Goal: Information Seeking & Learning: Find specific fact

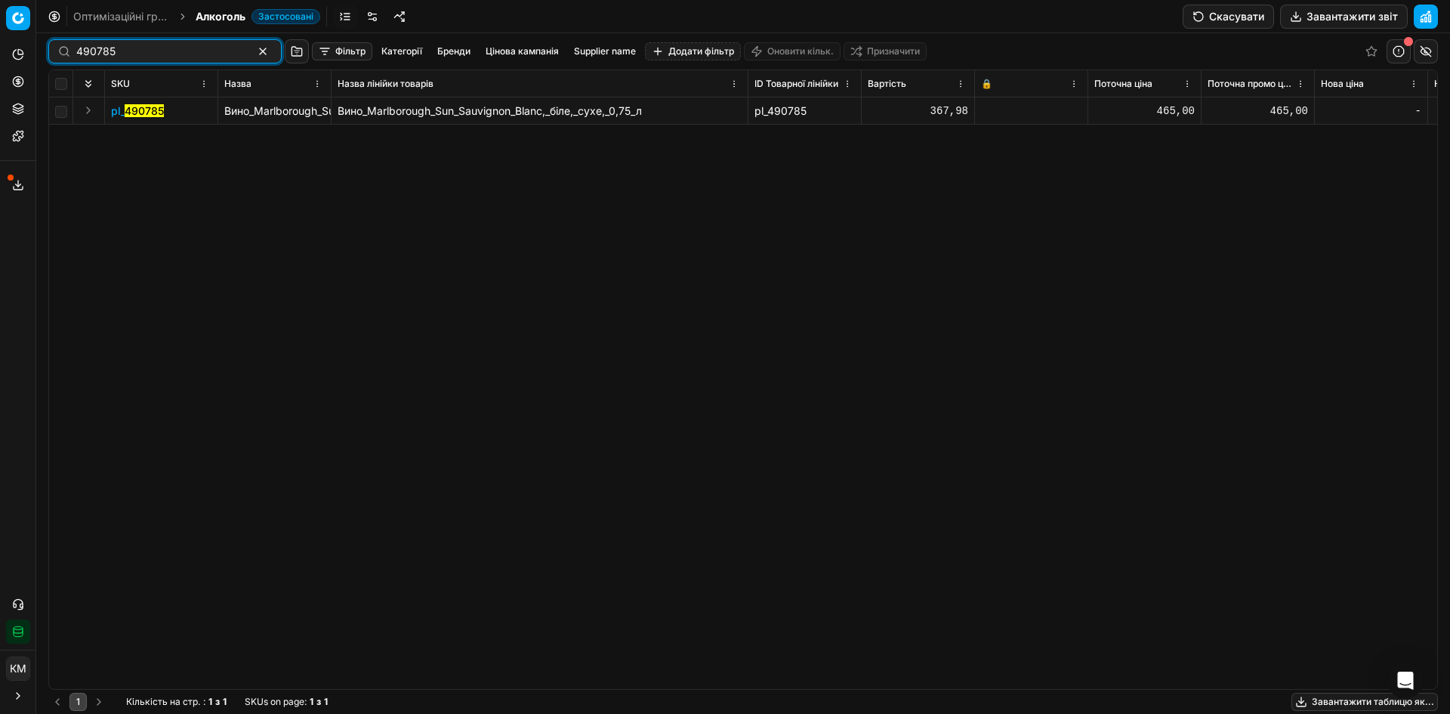
drag, startPoint x: 120, startPoint y: 54, endPoint x: 8, endPoint y: 60, distance: 112.6
click at [8, 60] on div "Pricing platform Аналітика Цінова оптимізація Асортимент продукції Шаблони Серв…" at bounding box center [725, 357] width 1450 height 714
paste input "693947"
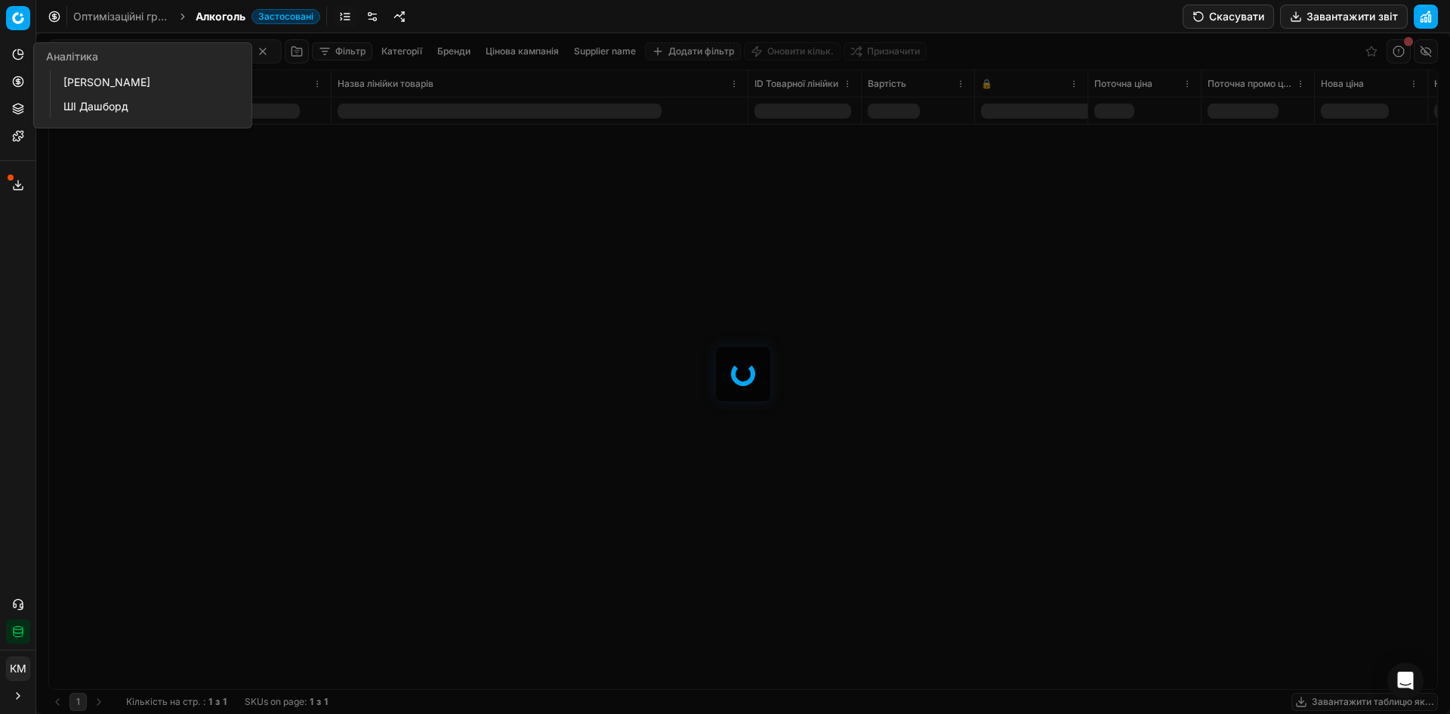
drag, startPoint x: 446, startPoint y: 259, endPoint x: 242, endPoint y: 111, distance: 252.5
click at [446, 258] on div at bounding box center [743, 373] width 1414 height 680
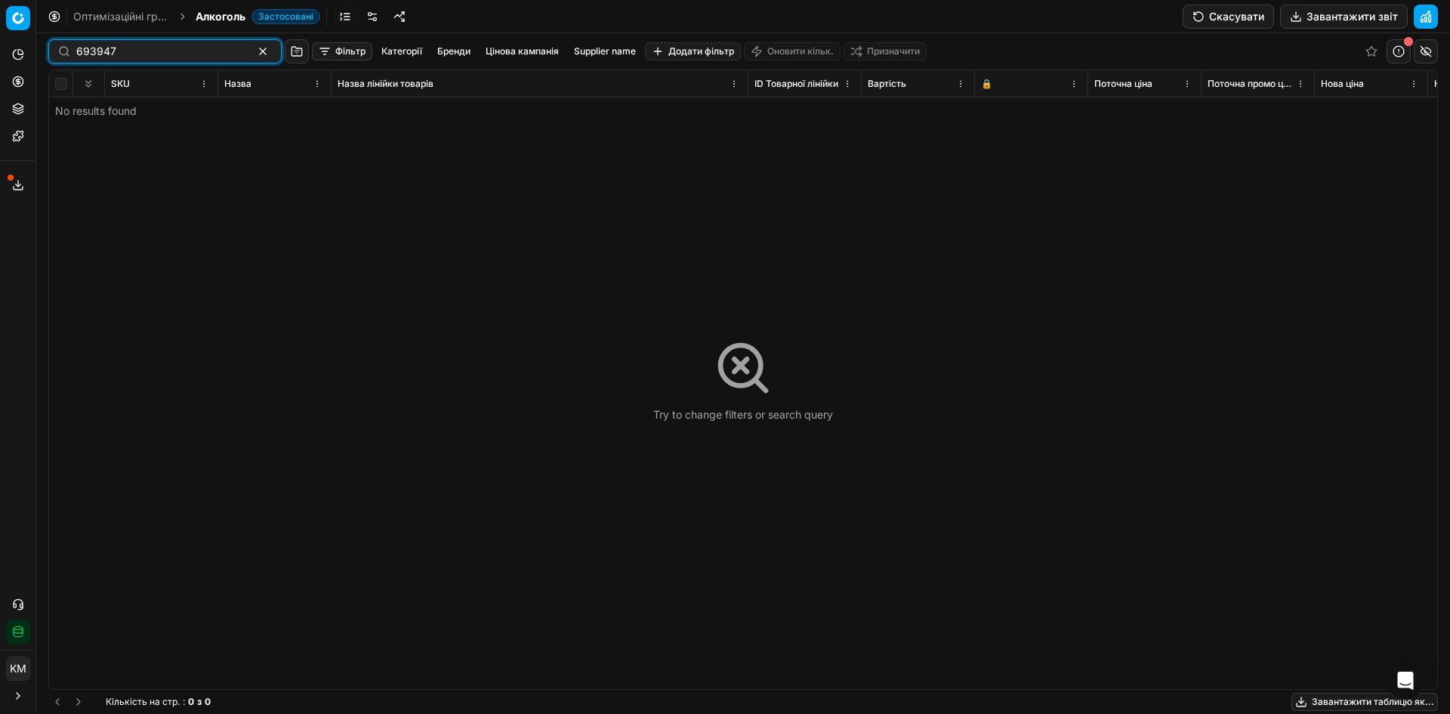
drag, startPoint x: 153, startPoint y: 51, endPoint x: 0, endPoint y: 39, distance: 153.8
click at [0, 41] on div "Pricing platform Аналітика Цінова оптимізація Асортимент продукції Шаблони Серв…" at bounding box center [725, 357] width 1450 height 714
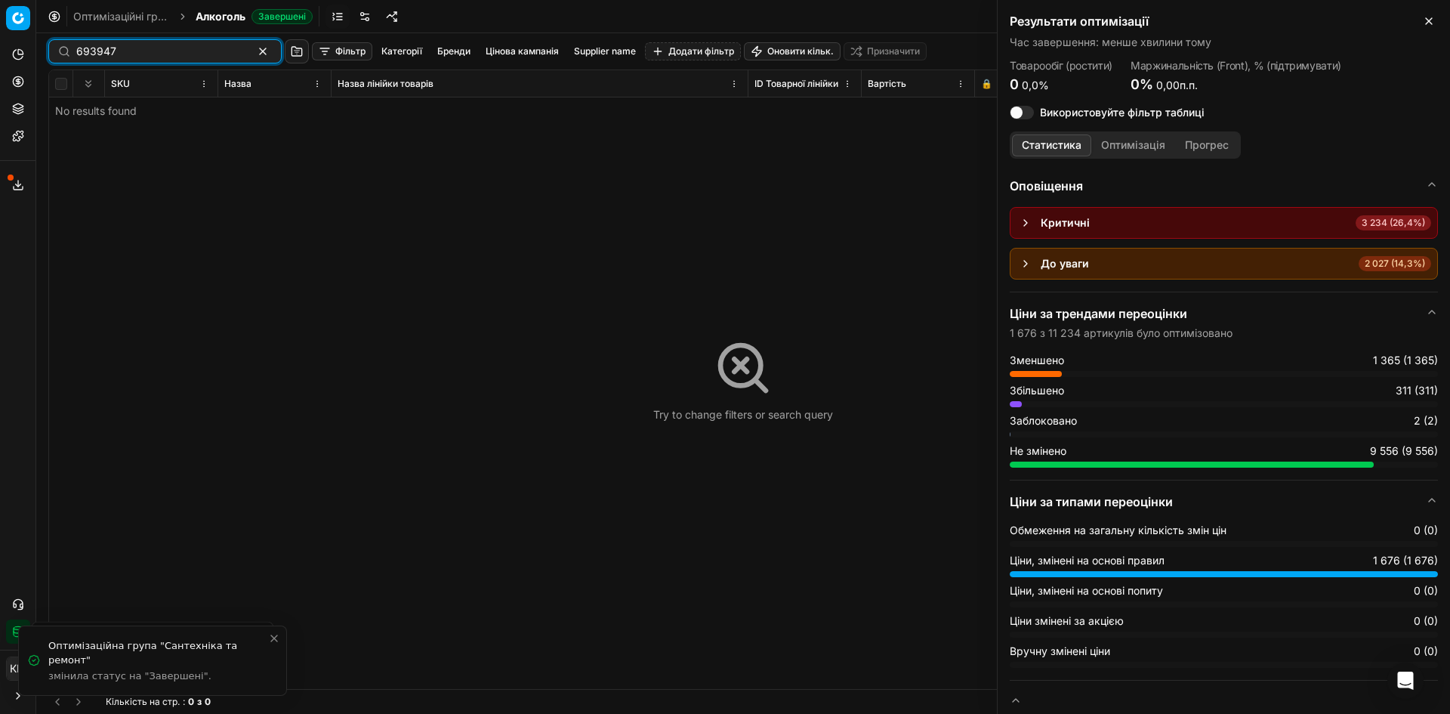
click at [76, 47] on input "693947" at bounding box center [158, 51] width 165 height 15
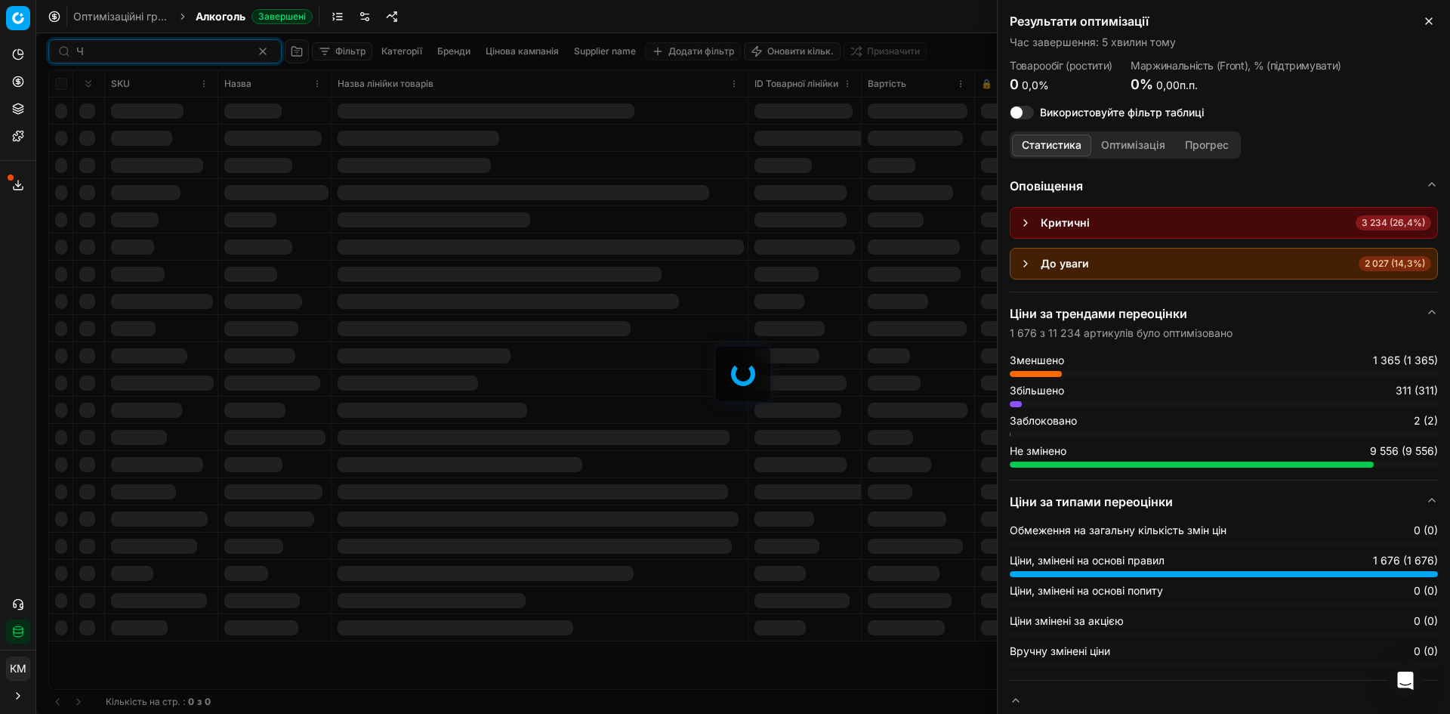
type input "693947"
